Goal: Complete application form

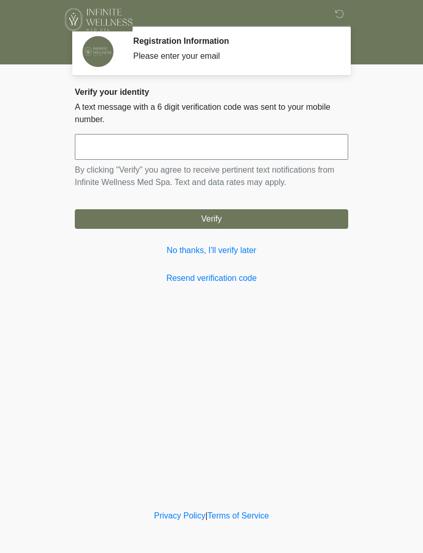
click at [165, 148] on input "text" at bounding box center [211, 147] width 273 height 26
type input "******"
click at [226, 221] on button "Verify" at bounding box center [211, 219] width 273 height 20
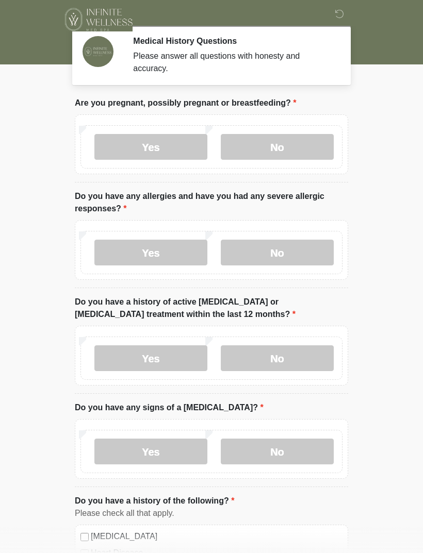
click at [285, 151] on label "No" at bounding box center [277, 147] width 113 height 26
click at [166, 255] on label "Yes" at bounding box center [150, 253] width 113 height 26
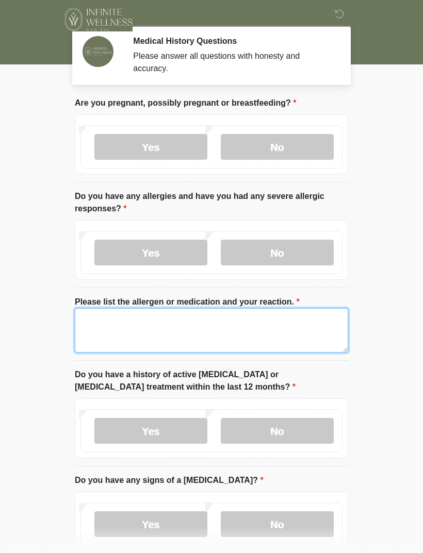
click at [269, 321] on textarea "Please list the allergen or medication and your reaction." at bounding box center [211, 330] width 273 height 44
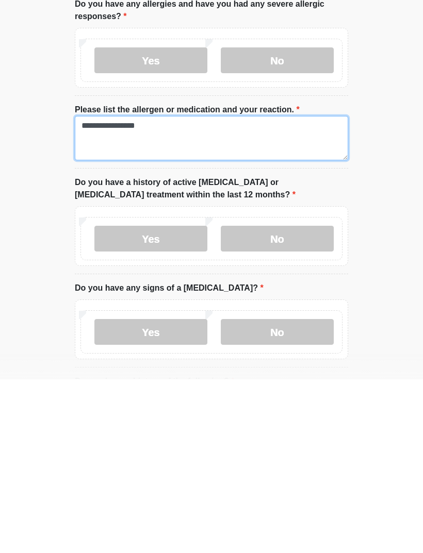
type textarea "**********"
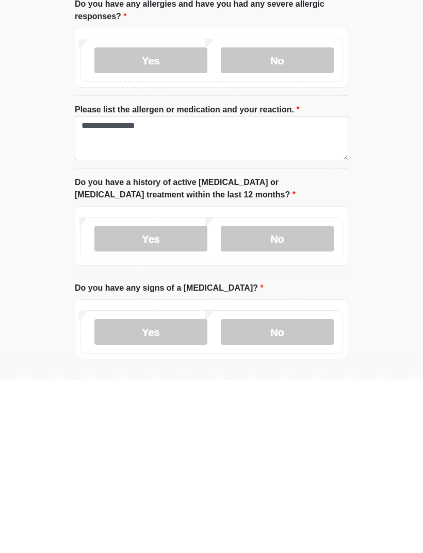
click at [287, 399] on label "No" at bounding box center [277, 412] width 113 height 26
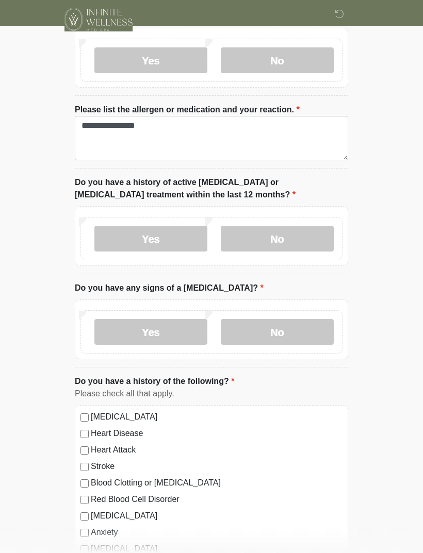
click at [290, 329] on label "No" at bounding box center [277, 332] width 113 height 26
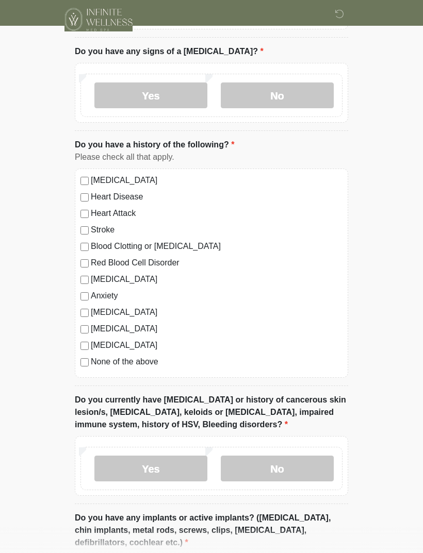
scroll to position [430, 0]
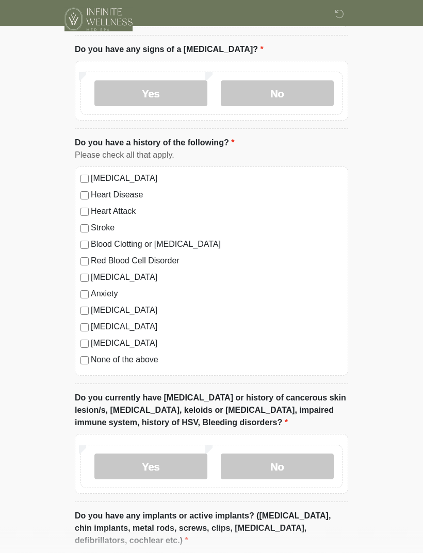
click at [144, 362] on label "None of the above" at bounding box center [217, 360] width 252 height 12
click at [301, 464] on label "No" at bounding box center [277, 467] width 113 height 26
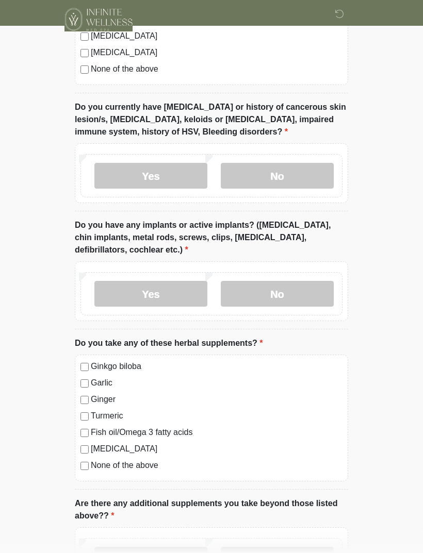
scroll to position [725, 0]
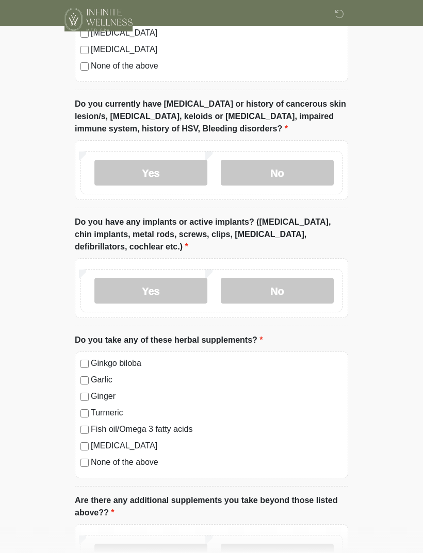
click at [280, 288] on label "No" at bounding box center [277, 291] width 113 height 26
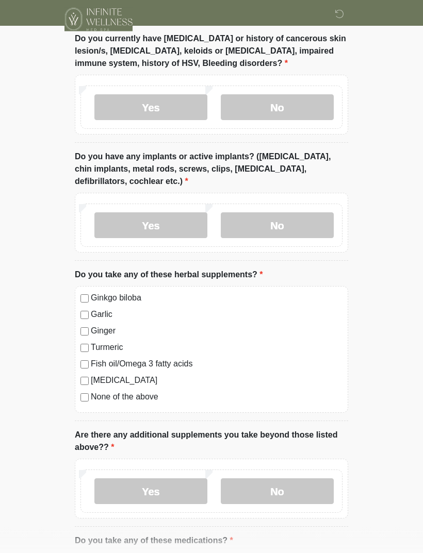
scroll to position [790, 0]
click at [150, 399] on label "None of the above" at bounding box center [217, 397] width 252 height 12
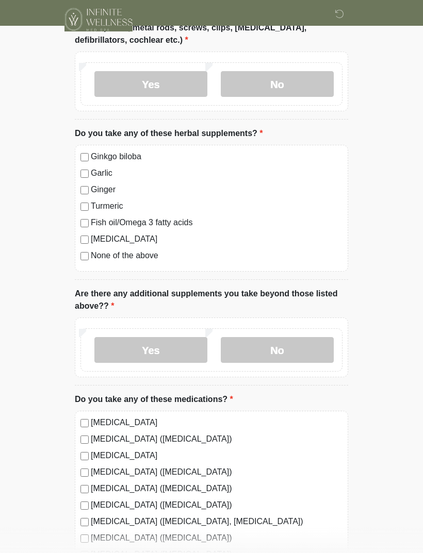
scroll to position [939, 0]
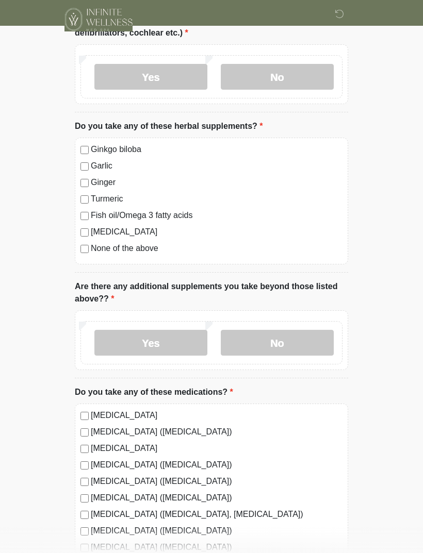
click at [170, 341] on label "Yes" at bounding box center [150, 343] width 113 height 26
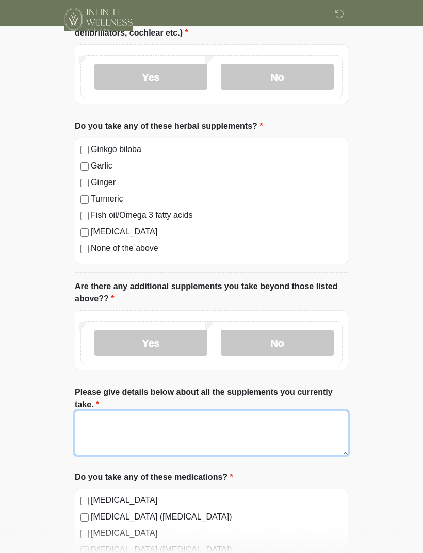
click at [152, 421] on textarea "Please give details below about all the supplements you currently take." at bounding box center [211, 433] width 273 height 44
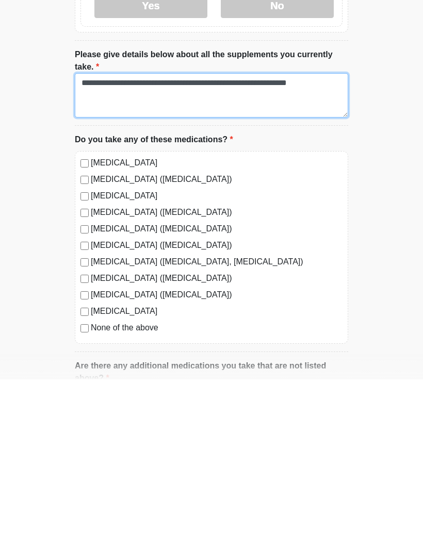
type textarea "**********"
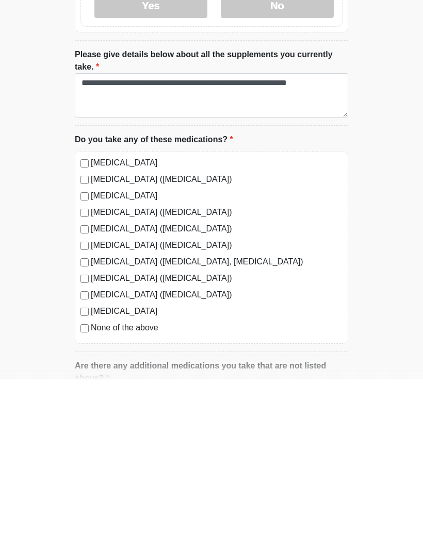
click at [136, 429] on label "Ibuprofen (Advil, Motrin)" at bounding box center [217, 435] width 252 height 12
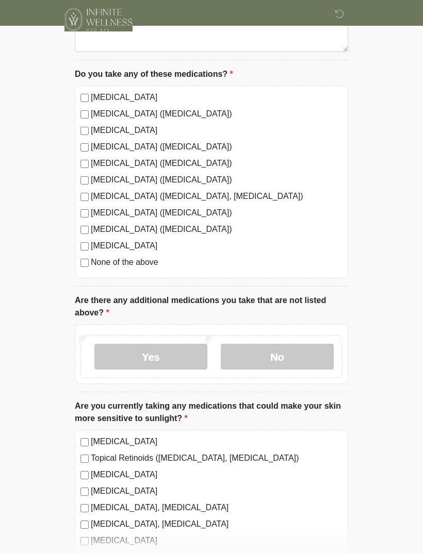
scroll to position [1355, 0]
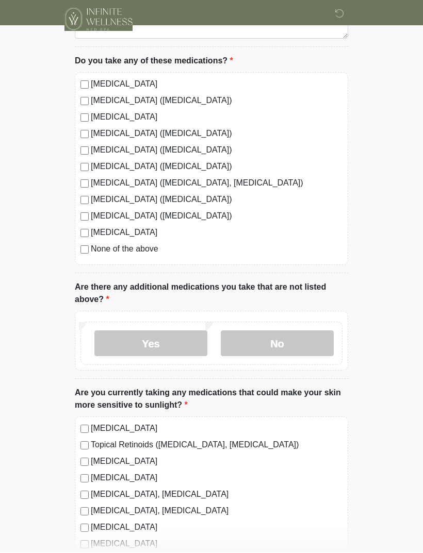
click at [275, 347] on label "No" at bounding box center [277, 344] width 113 height 26
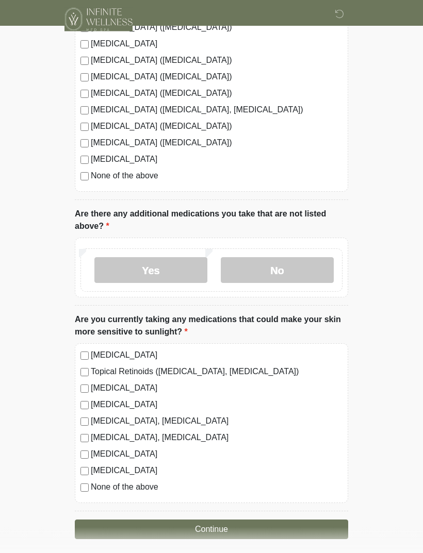
scroll to position [1433, 0]
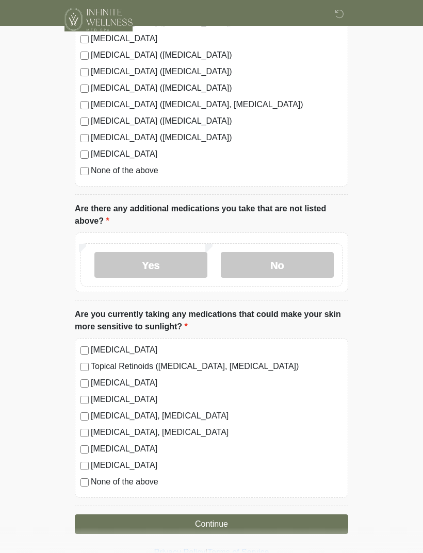
click at [152, 482] on label "None of the above" at bounding box center [217, 482] width 252 height 12
click at [241, 520] on button "Continue" at bounding box center [211, 524] width 273 height 20
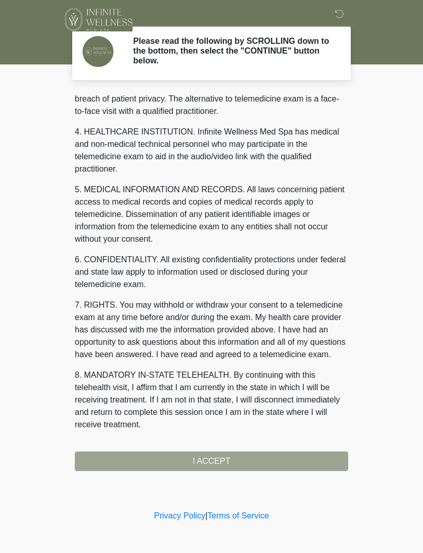
scroll to position [263, 0]
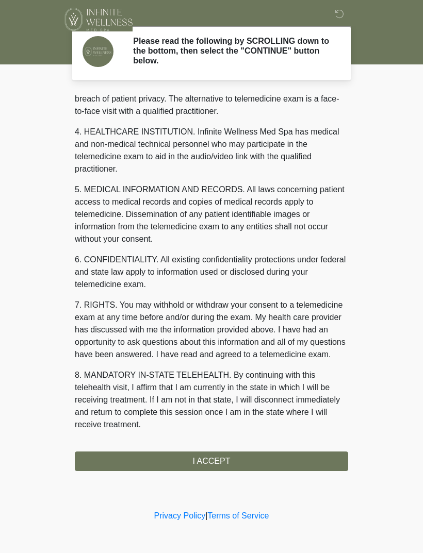
click at [233, 465] on button "I ACCEPT" at bounding box center [211, 462] width 273 height 20
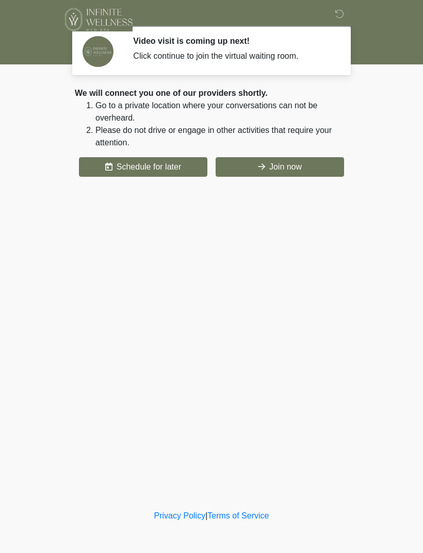
click at [170, 165] on button "Schedule for later" at bounding box center [143, 167] width 128 height 20
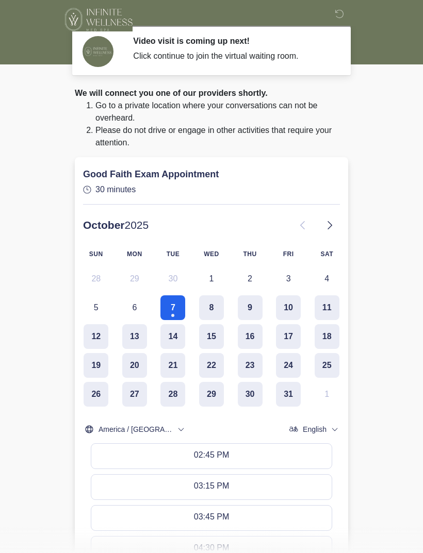
click at [382, 209] on body "‎ ‎ ‎ ‎ Video visit is coming up next! Click continue to join the virtual waiti…" at bounding box center [211, 276] width 423 height 553
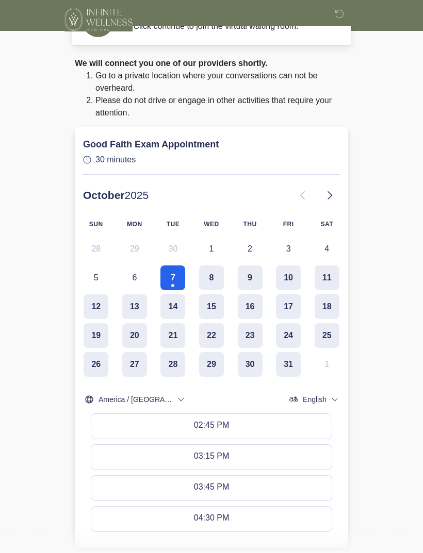
scroll to position [25, 0]
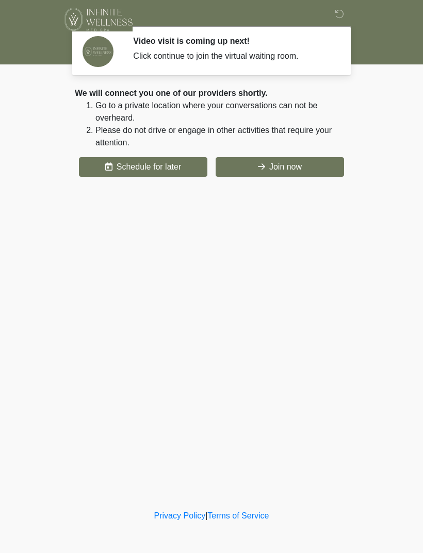
click at [290, 168] on button "Join now" at bounding box center [279, 167] width 128 height 20
